Goal: Task Accomplishment & Management: Complete application form

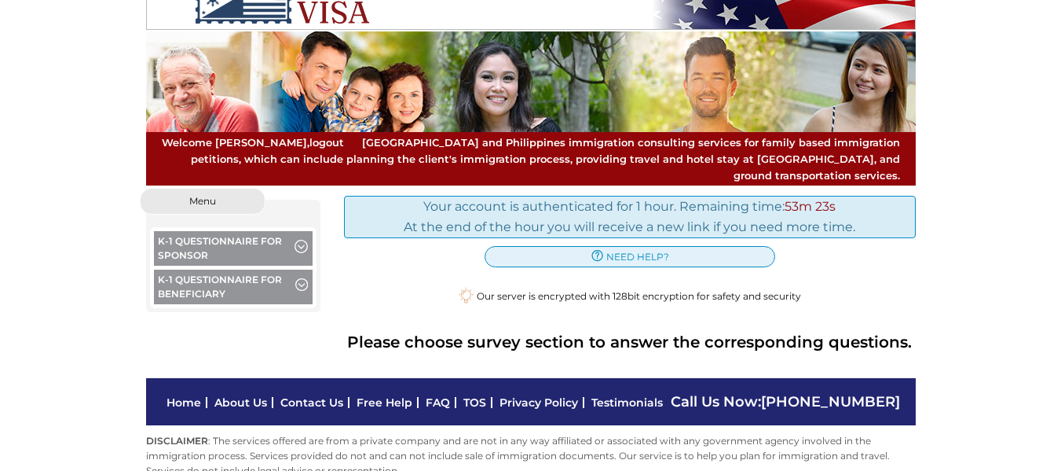
scroll to position [50, 0]
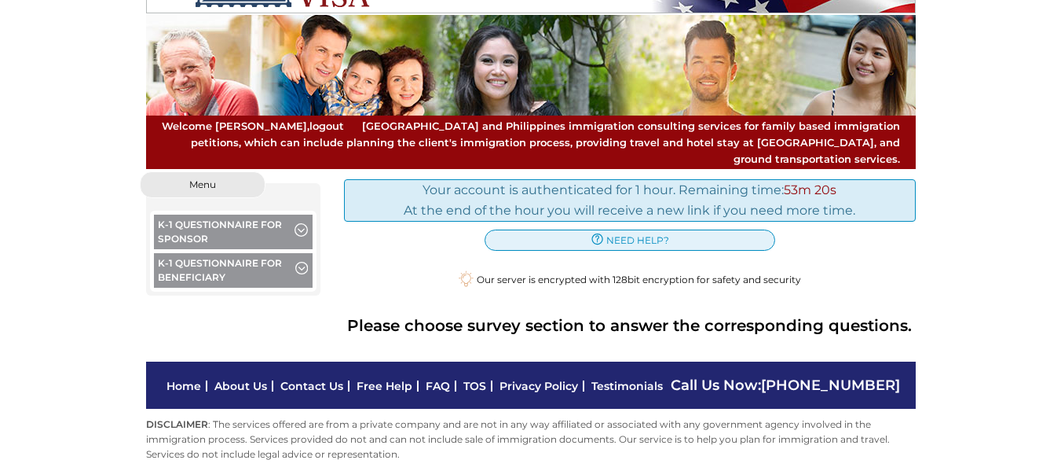
click at [232, 214] on button "K-1 Questionnaire for Sponsor" at bounding box center [233, 233] width 159 height 38
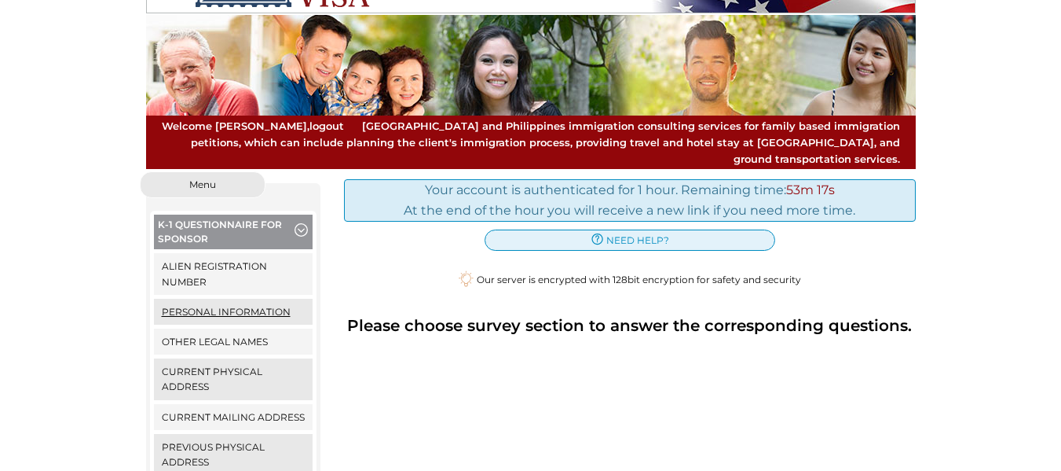
click at [208, 299] on link "Personal Information" at bounding box center [233, 312] width 159 height 26
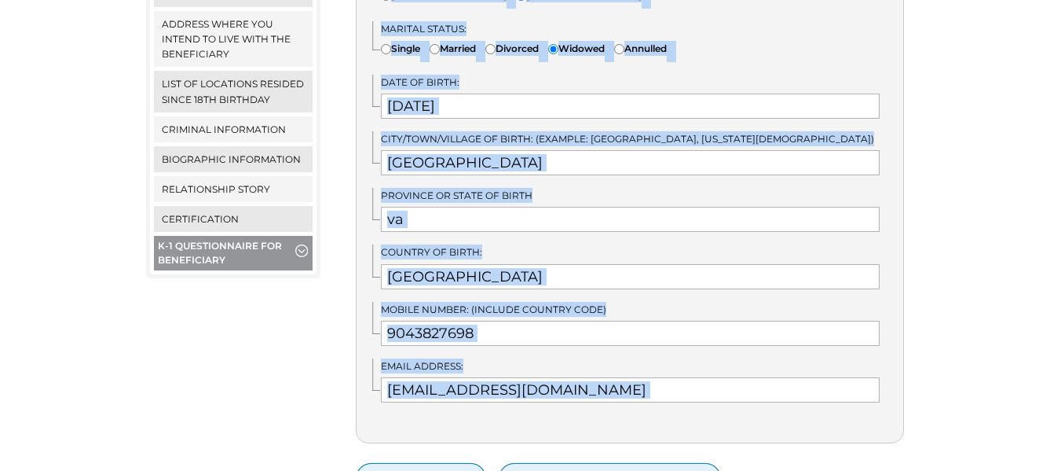
scroll to position [922, 0]
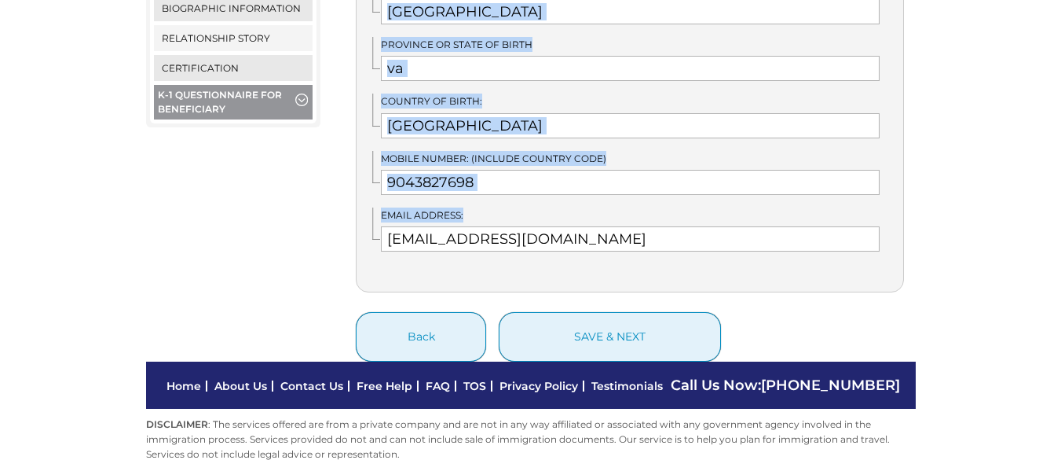
drag, startPoint x: 370, startPoint y: 72, endPoint x: 678, endPoint y: 251, distance: 356.3
copy div "USCIS Online Account Number (IF you previously applied online, you likely have …"
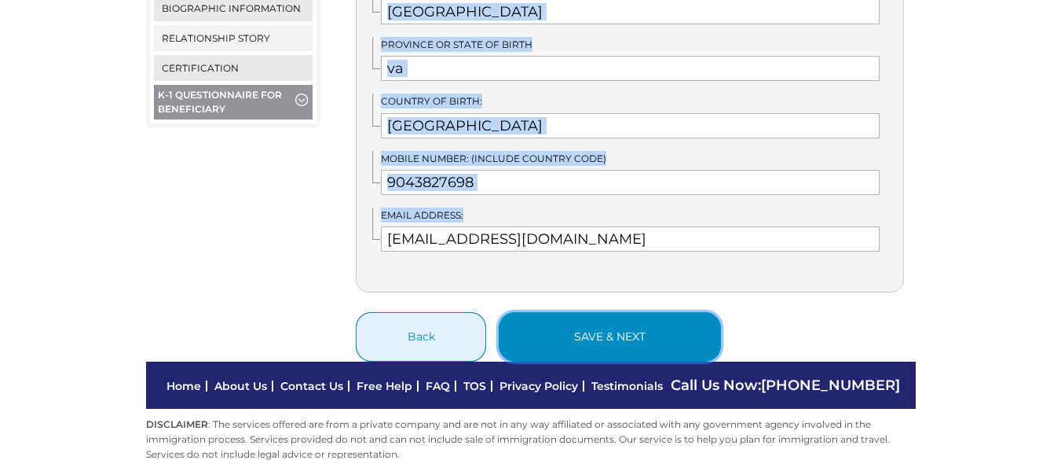
click at [610, 322] on button "save & next" at bounding box center [610, 336] width 222 height 49
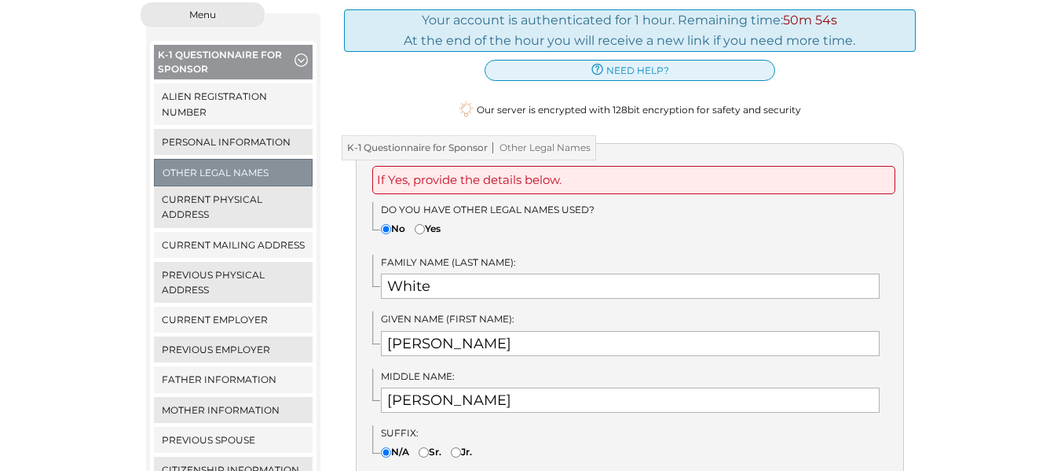
scroll to position [236, 0]
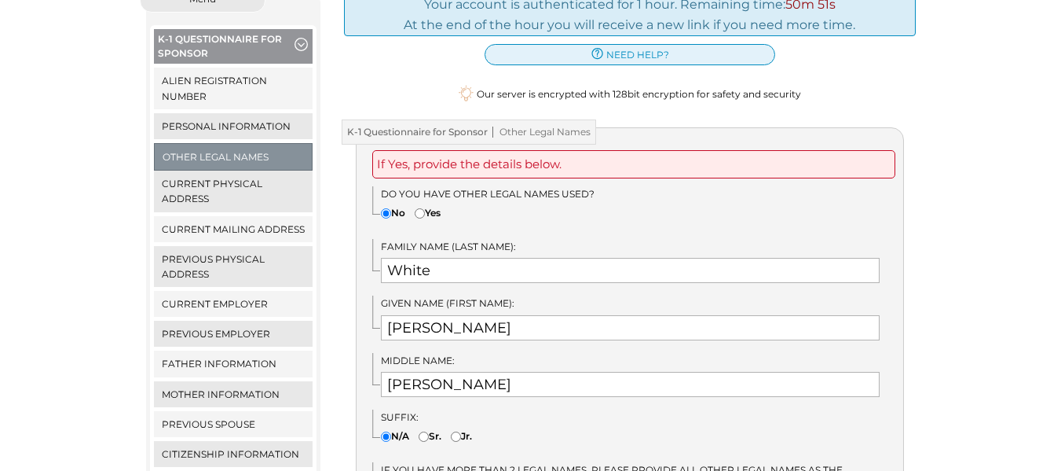
click at [365, 141] on div "If Yes, provide the details below. Do you have other legal names used? No Yes" at bounding box center [630, 355] width 548 height 457
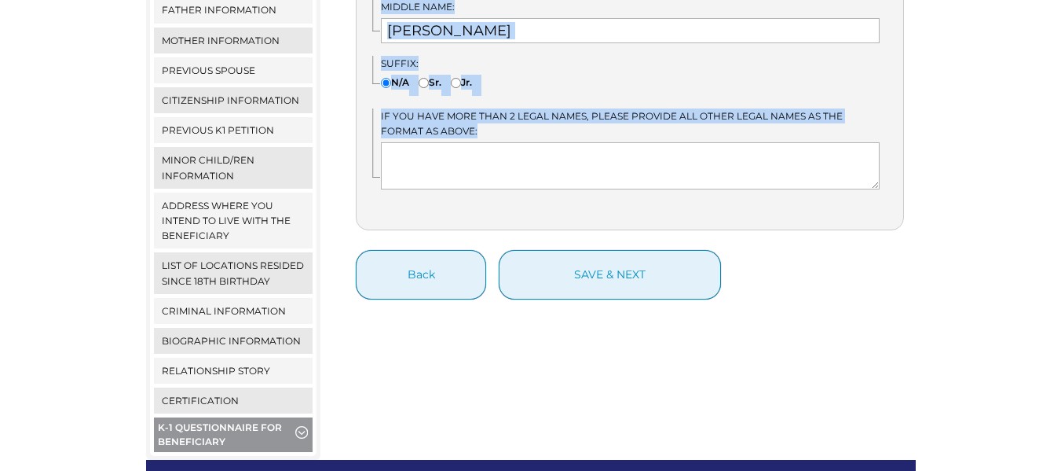
scroll to position [592, 0]
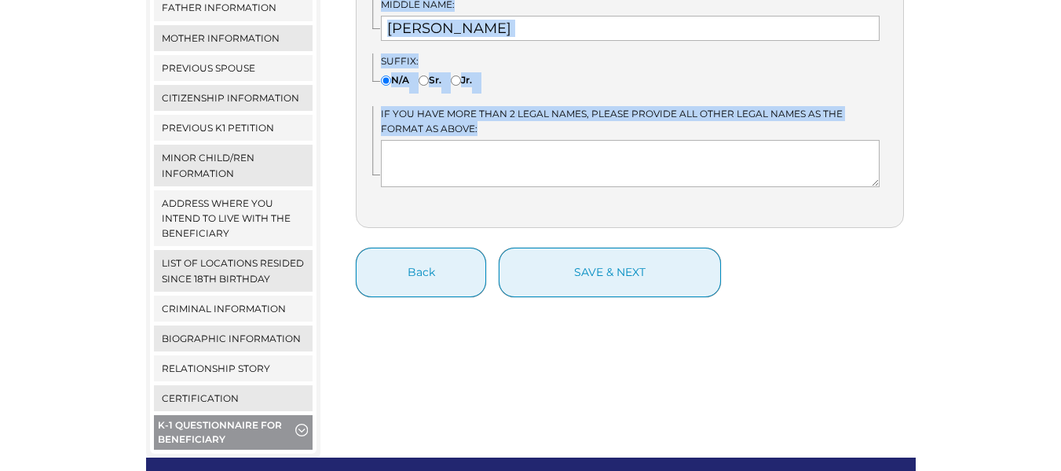
drag, startPoint x: 373, startPoint y: 134, endPoint x: 616, endPoint y: 127, distance: 242.9
click at [616, 127] on div "If Yes, provide the details below. Do you have other legal names used? No Yes" at bounding box center [630, -1] width 548 height 457
copy div "If Yes, provide the details below. Do you have other legal names used? No Yes F…"
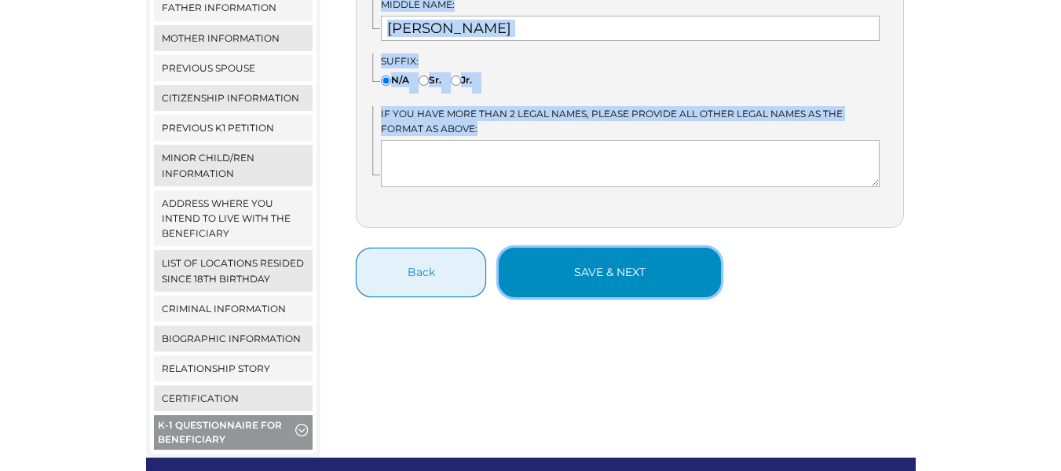
click at [578, 255] on button "save & next" at bounding box center [610, 271] width 222 height 49
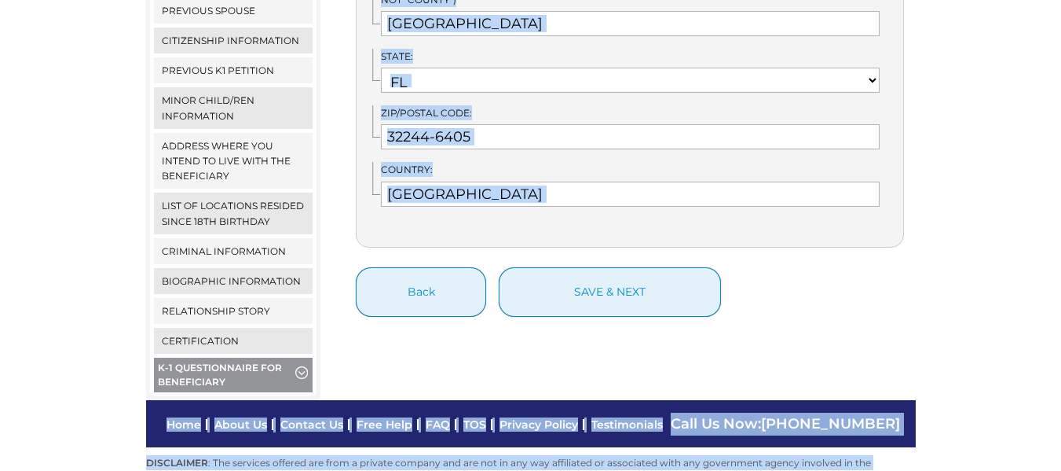
scroll to position [688, 0]
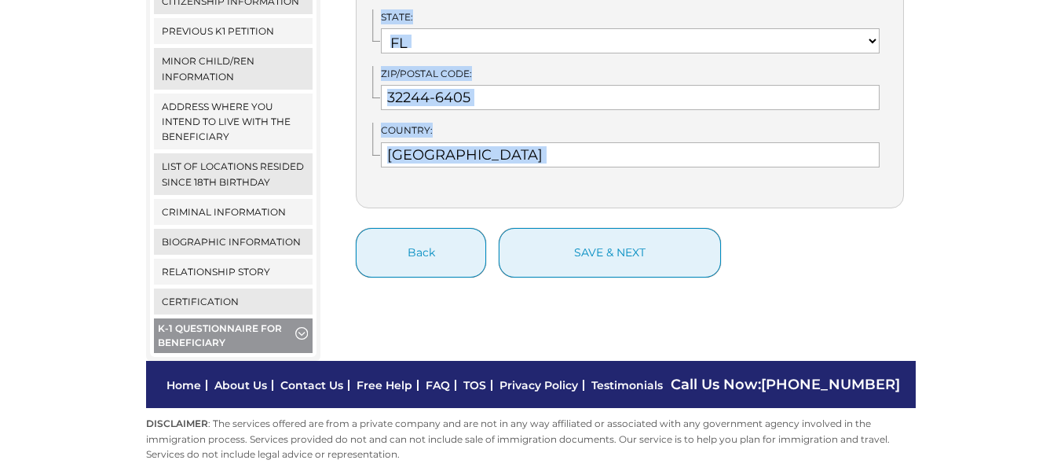
drag, startPoint x: 405, startPoint y: 320, endPoint x: 602, endPoint y: 192, distance: 234.5
copy body "Our server is encrypted with 128bit encryption for safety and security K-1 Ques…"
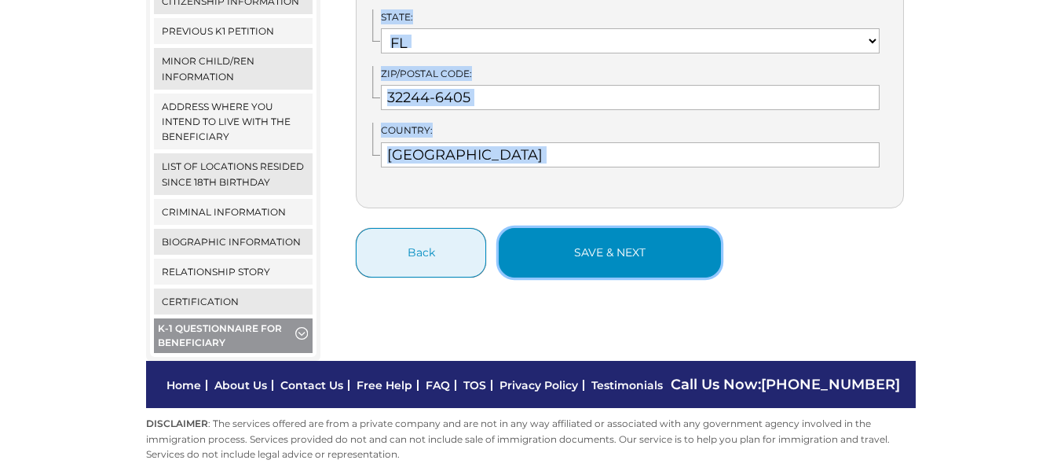
click at [614, 228] on button "save & next" at bounding box center [610, 252] width 222 height 49
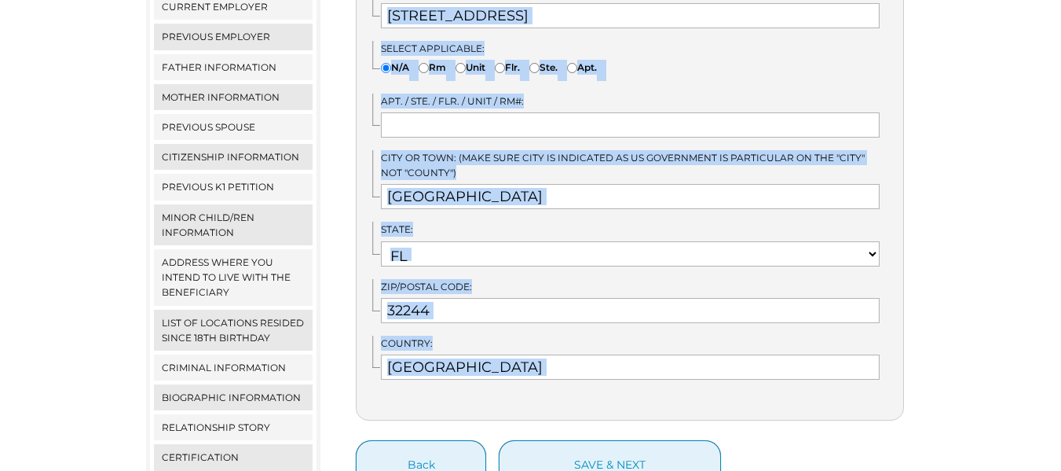
scroll to position [670, 0]
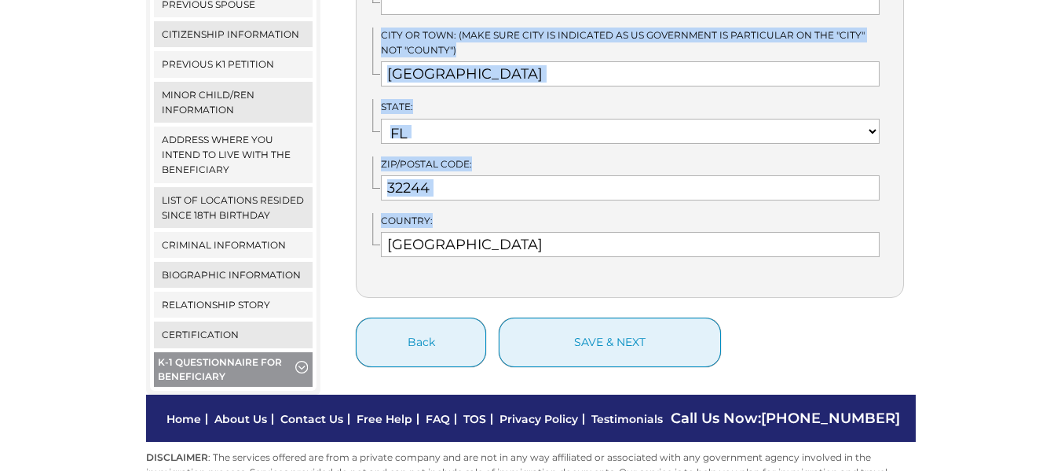
drag, startPoint x: 357, startPoint y: 353, endPoint x: 570, endPoint y: 263, distance: 231.7
click at [570, 263] on div "K-1 Questionnaire for Sponsor Current Mailing Address If No, provide the detail…" at bounding box center [630, 30] width 572 height 674
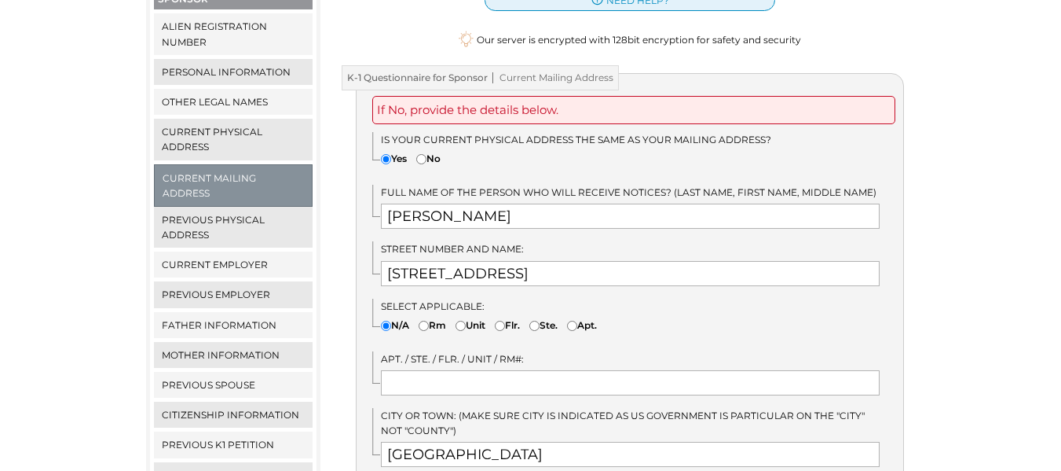
scroll to position [277, 0]
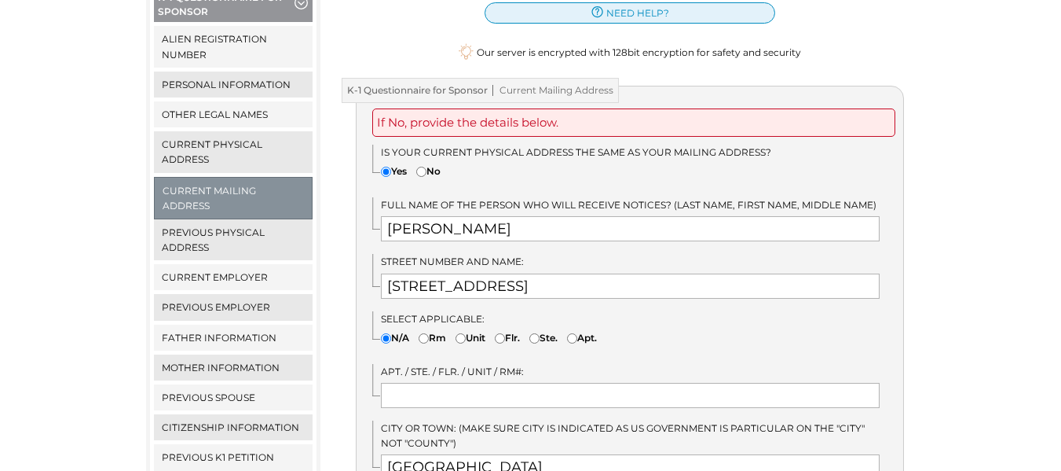
click at [381, 146] on span "Is your current physical address the same as your mailing address?" at bounding box center [576, 152] width 390 height 12
click at [538, 172] on div "If No, provide the details below. Is your current physical address the same as …" at bounding box center [630, 388] width 548 height 605
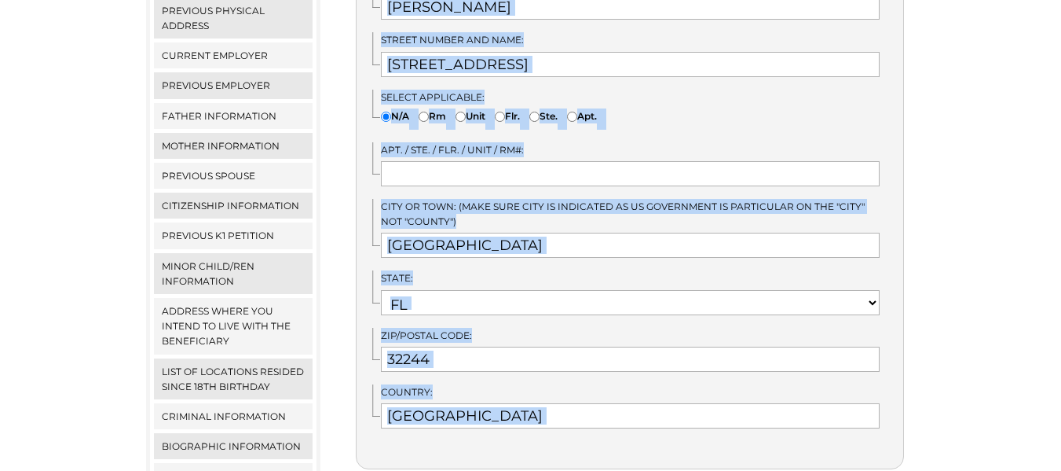
scroll to position [529, 0]
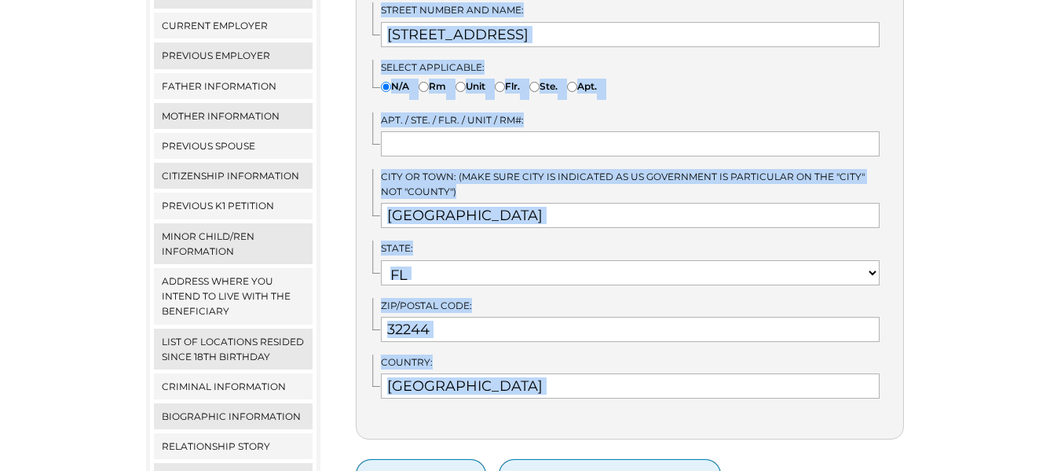
drag, startPoint x: 380, startPoint y: 134, endPoint x: 508, endPoint y: 434, distance: 326.3
click at [508, 434] on form "If No, provide the details below. Is your current physical address the same as …" at bounding box center [630, 171] width 548 height 674
copy body "Is your current physical address the same as your mailing address? Yes No Full …"
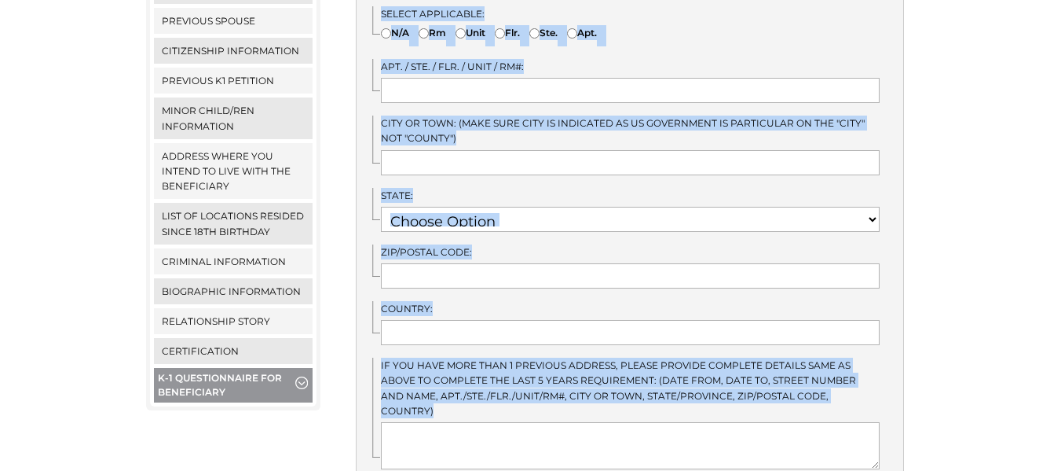
scroll to position [759, 0]
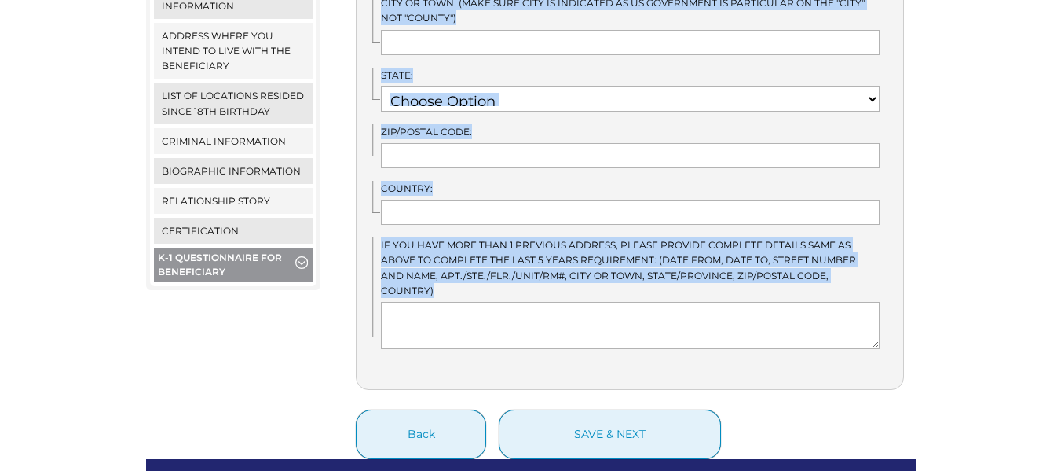
drag, startPoint x: 370, startPoint y: 372, endPoint x: 857, endPoint y: 258, distance: 500.3
copy div "If No, provide the details below. Confirm if you are staying in your current ad…"
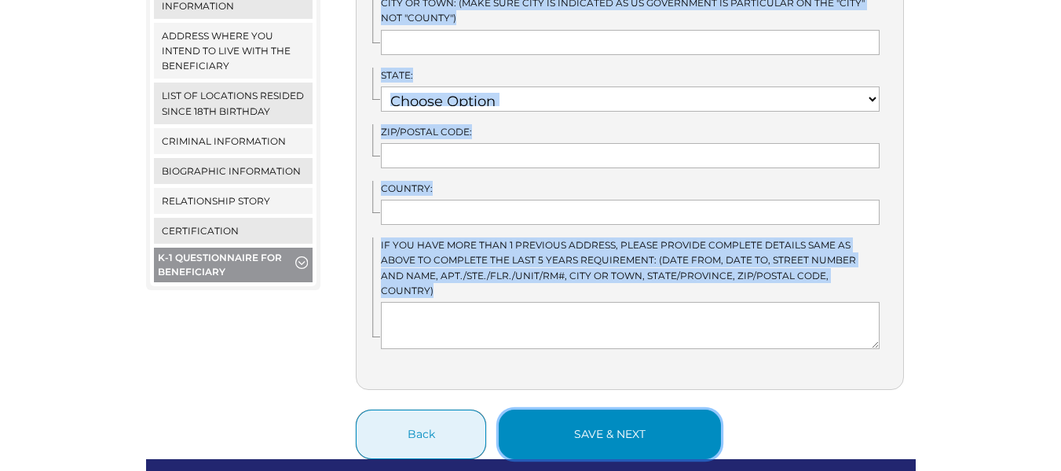
click at [596, 409] on button "save & next" at bounding box center [610, 433] width 222 height 49
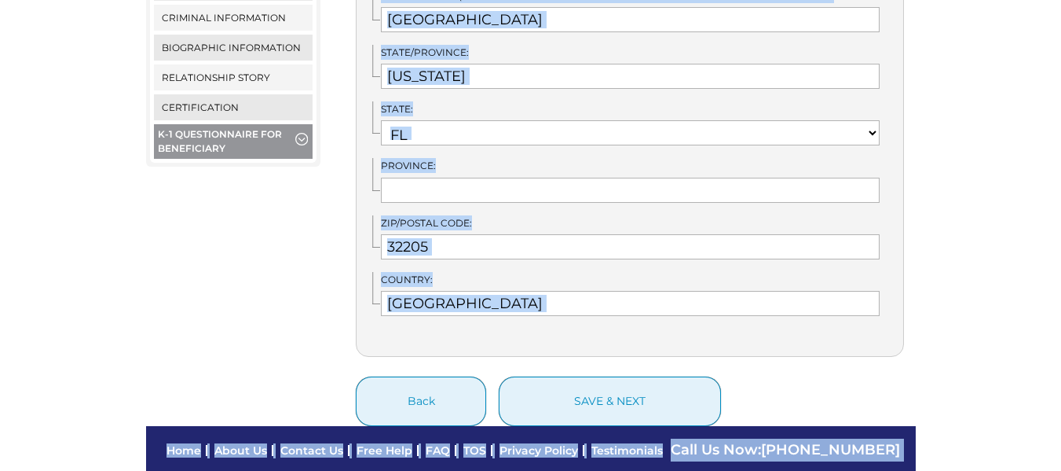
scroll to position [937, 0]
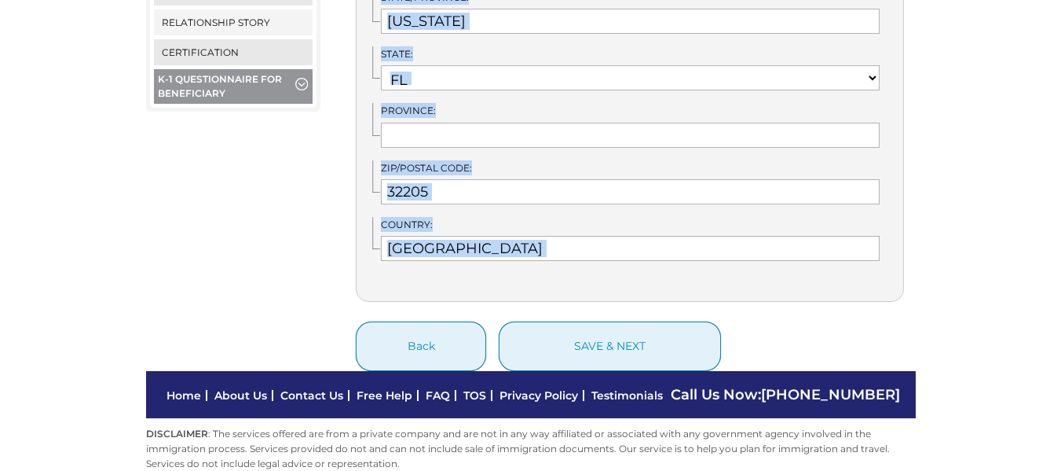
drag, startPoint x: 356, startPoint y: 347, endPoint x: 519, endPoint y: 296, distance: 171.2
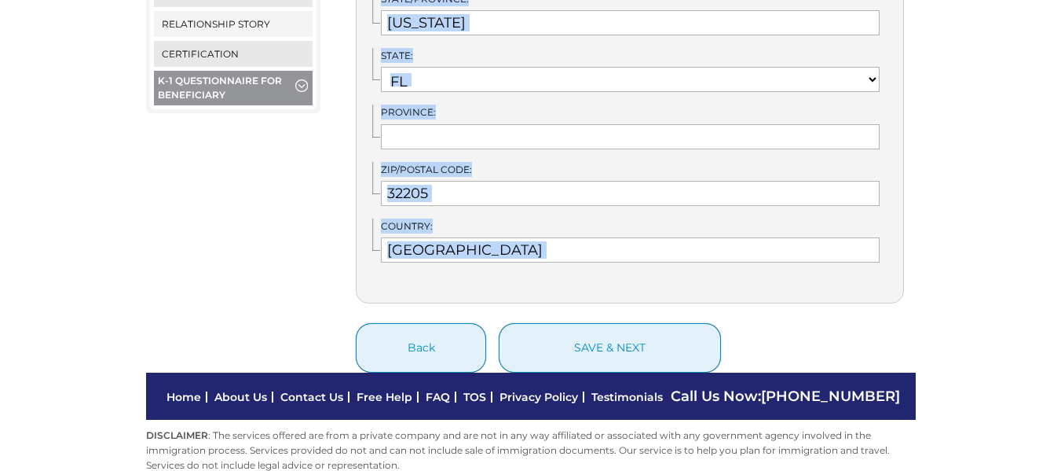
scroll to position [947, 0]
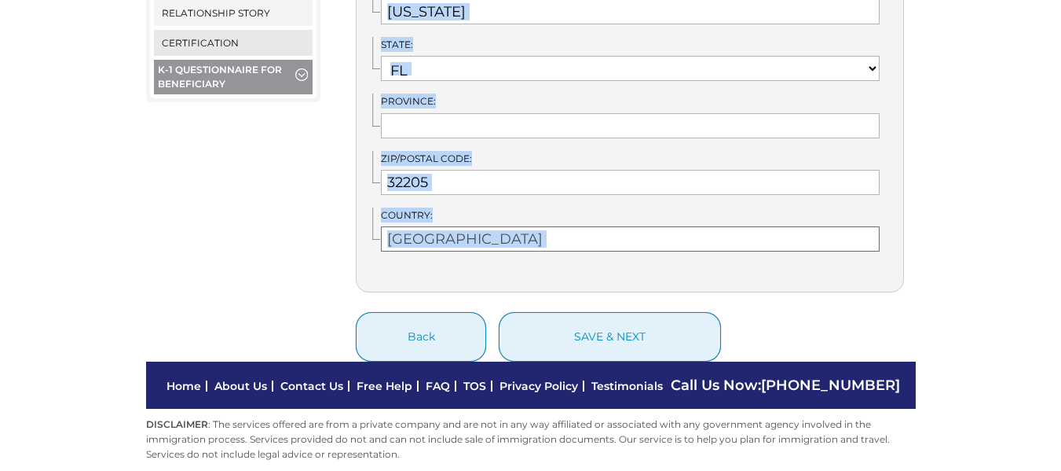
copy body "1 Questionnaire for Sponsor Current Employer Start Date: Occupation: Status: Ot…"
